Goal: Find specific page/section: Find specific page/section

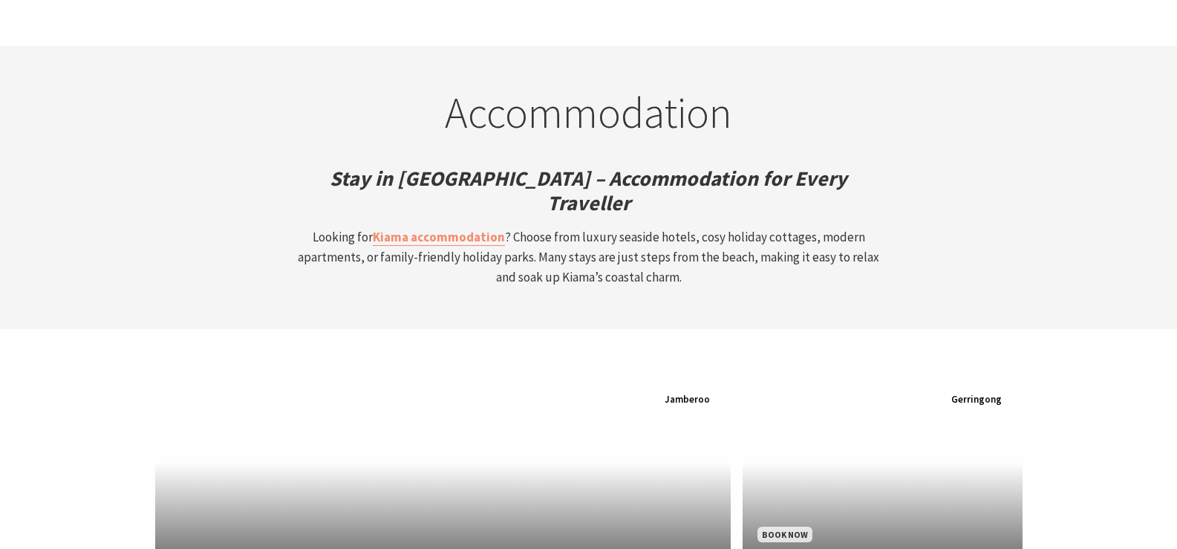
scroll to position [3936, 0]
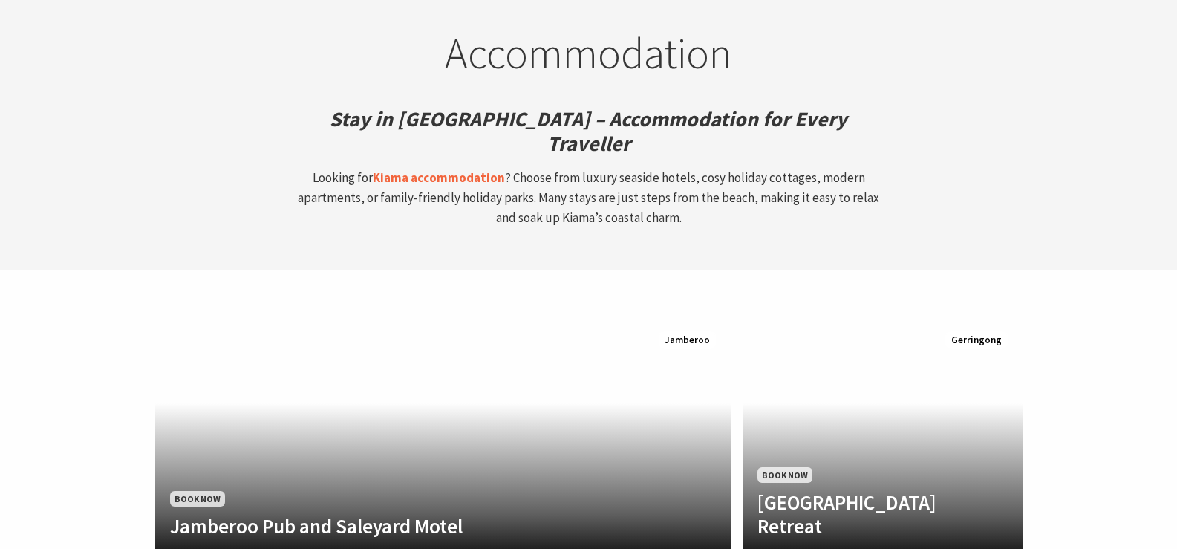
click at [469, 169] on strong "Kiama accommodation" at bounding box center [439, 177] width 132 height 16
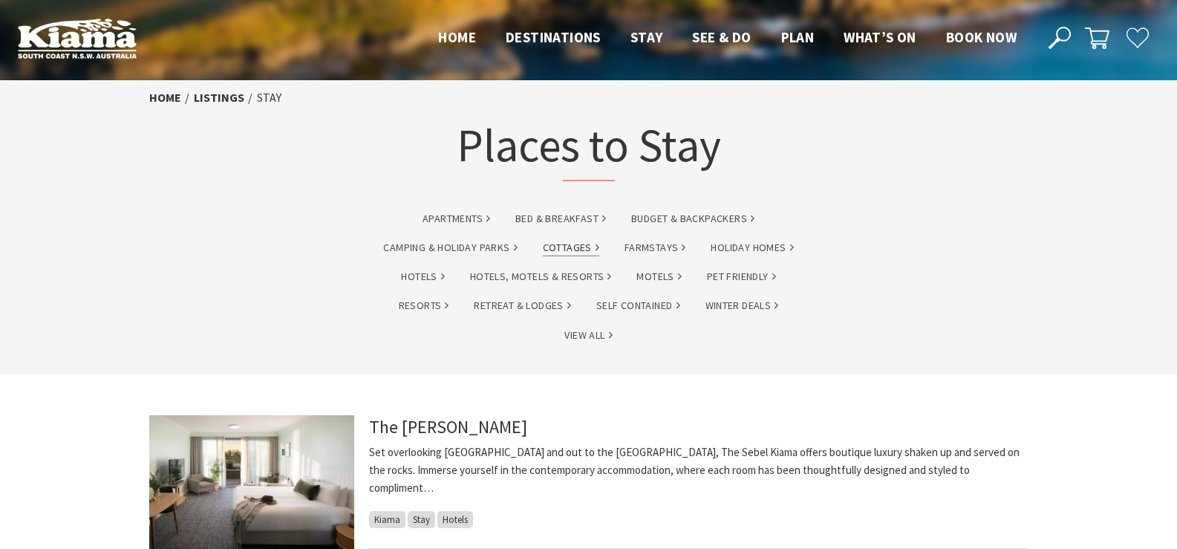
click at [568, 246] on link "Cottages" at bounding box center [571, 247] width 56 height 17
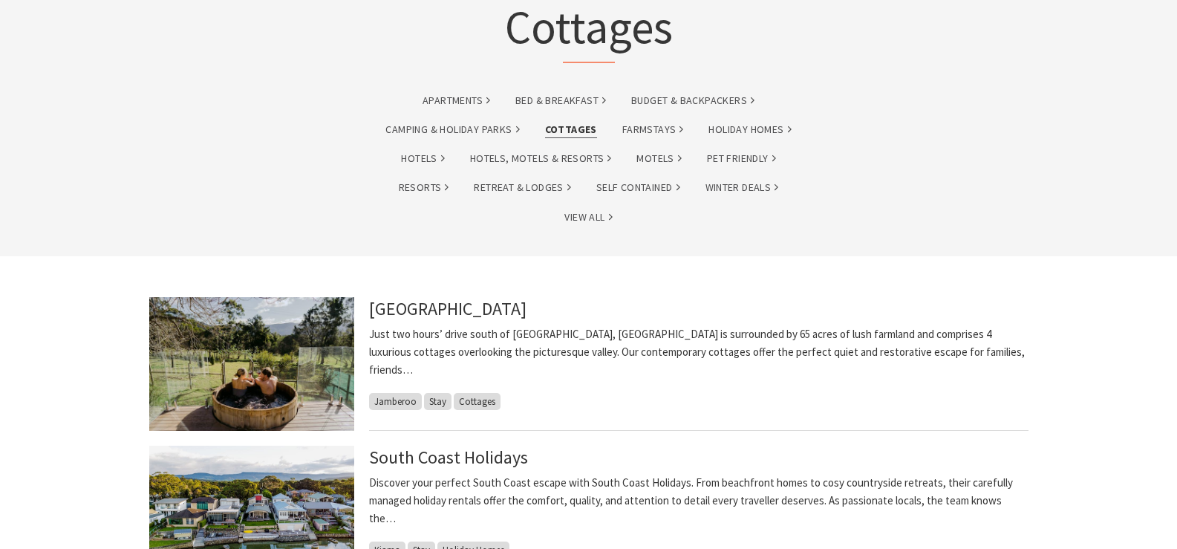
scroll to position [149, 0]
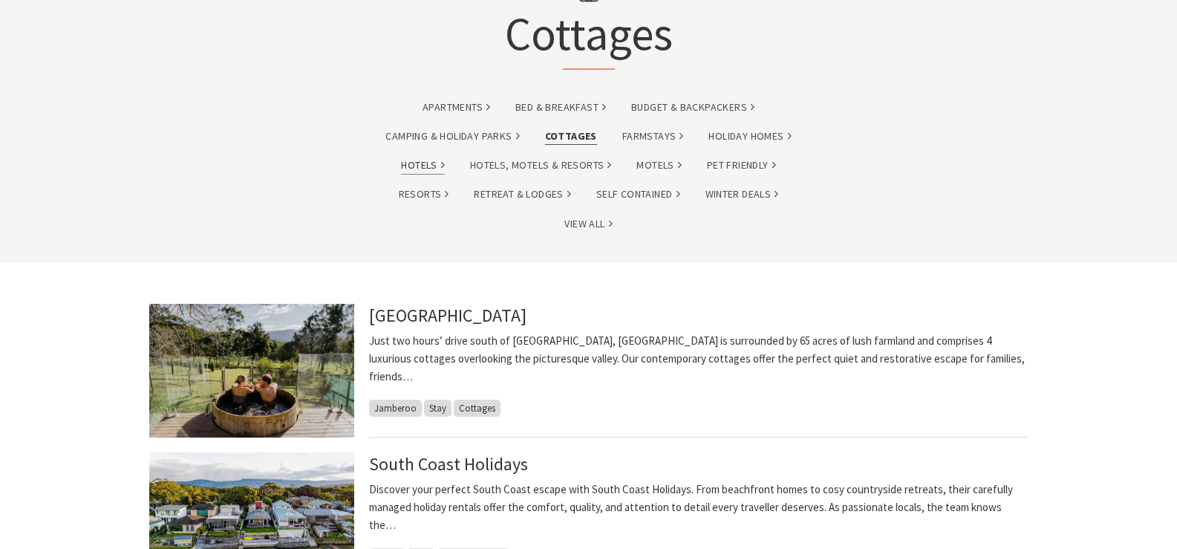
click at [429, 161] on link "Hotels" at bounding box center [422, 165] width 43 height 17
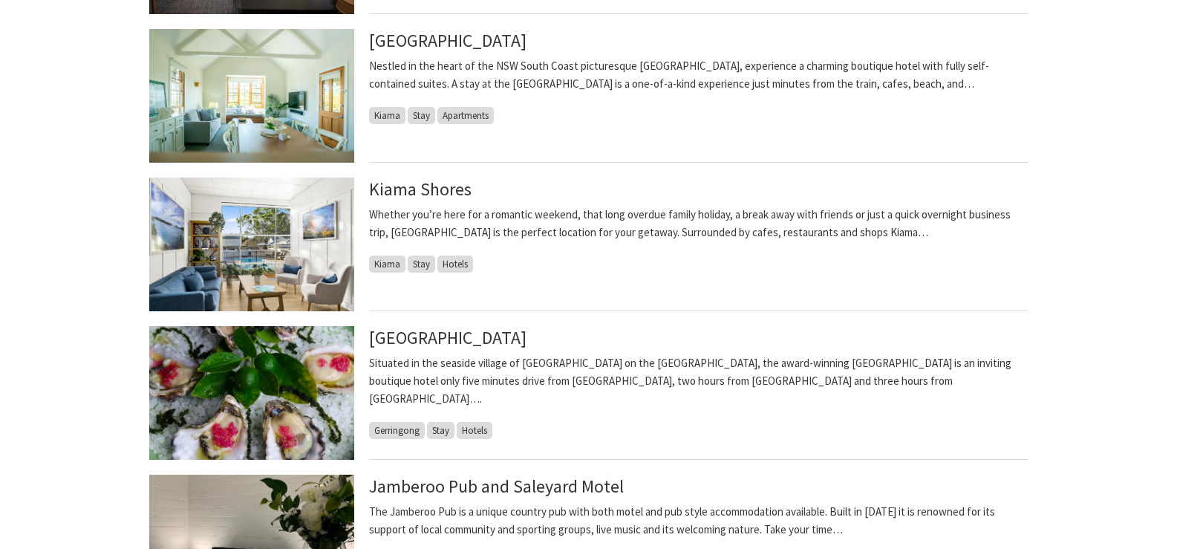
scroll to position [743, 0]
